Goal: Feedback & Contribution: Submit feedback/report problem

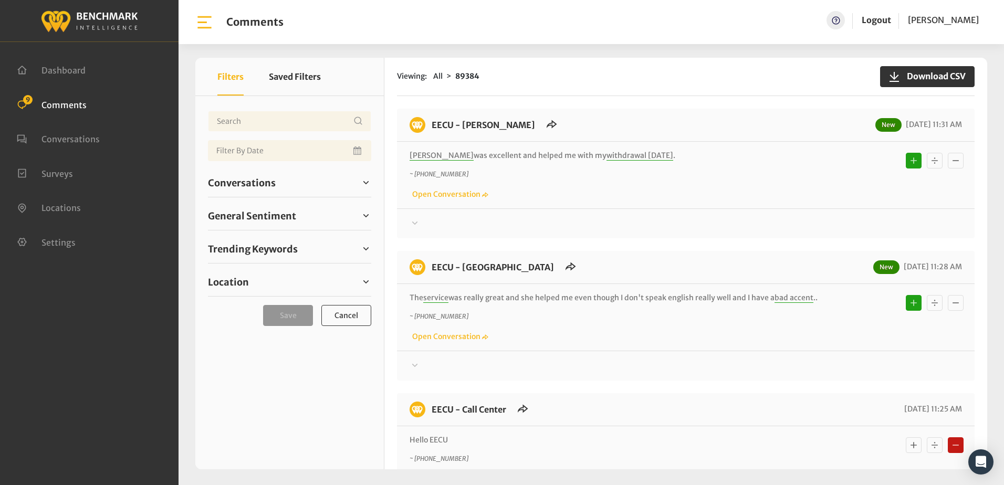
click at [687, 209] on div "Thanks! We appreciate your feedback about EECU. If at any time you wish to end …" at bounding box center [686, 219] width 578 height 22
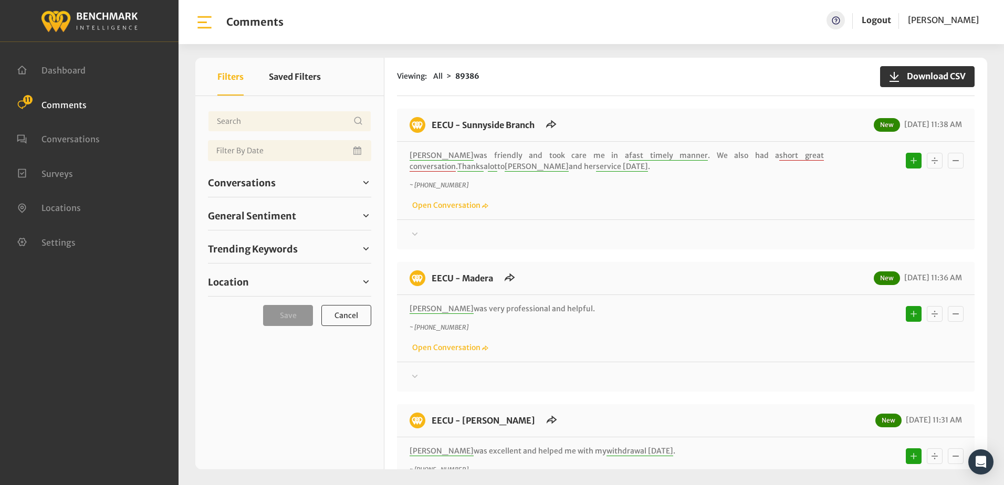
click at [546, 232] on div at bounding box center [686, 234] width 552 height 13
